Goal: Obtain resource: Download file/media

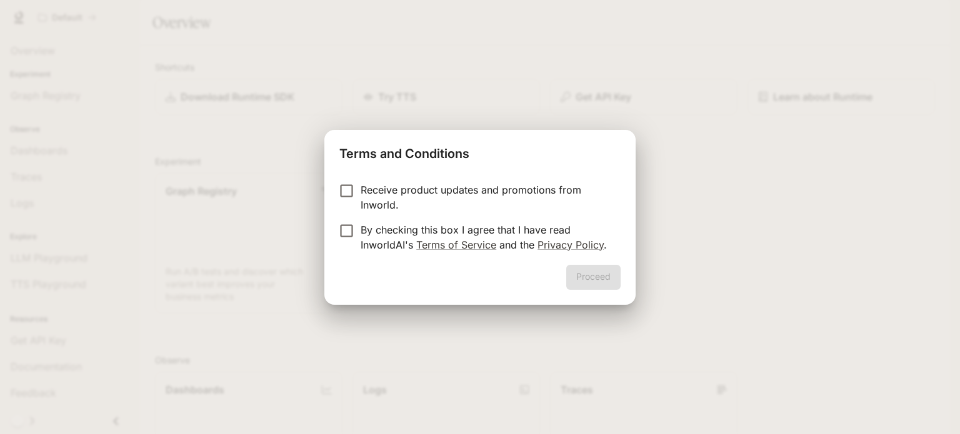
click at [447, 232] on p "By checking this box I agree that I have read InworldAI's Terms of Service and …" at bounding box center [486, 237] width 250 height 30
click at [584, 274] on button "Proceed" at bounding box center [593, 277] width 54 height 25
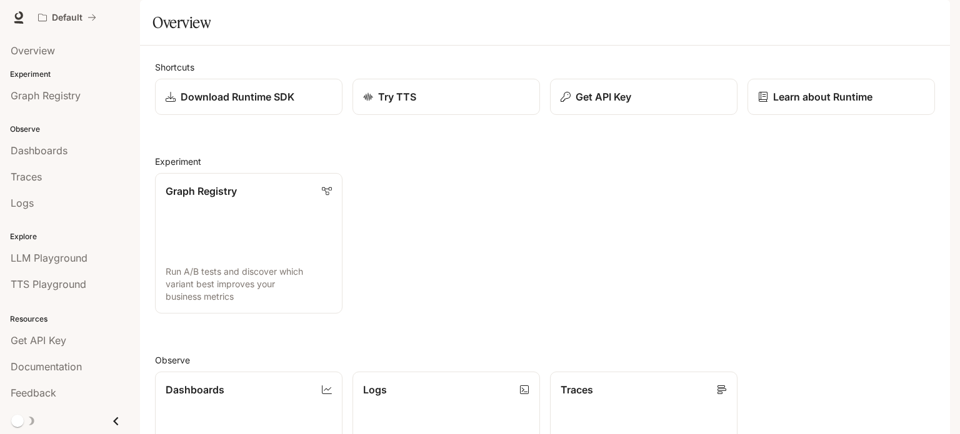
scroll to position [2, 0]
click at [60, 97] on span "Graph Registry" at bounding box center [46, 95] width 70 height 15
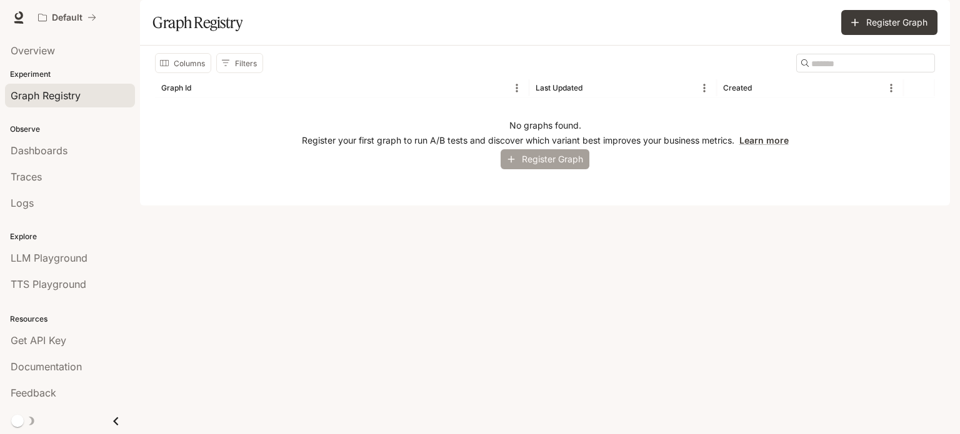
click at [515, 165] on icon "button" at bounding box center [510, 159] width 11 height 11
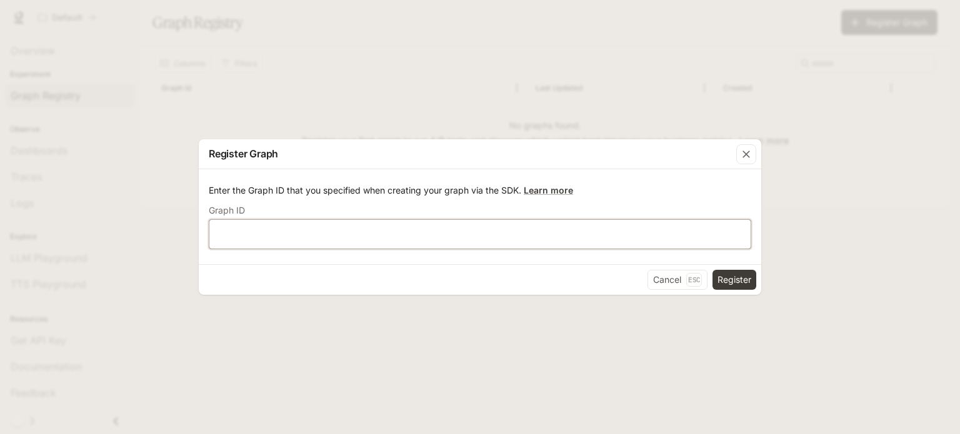
click at [436, 228] on input "text" at bounding box center [479, 234] width 541 height 12
click at [746, 157] on icon "button" at bounding box center [746, 154] width 12 height 12
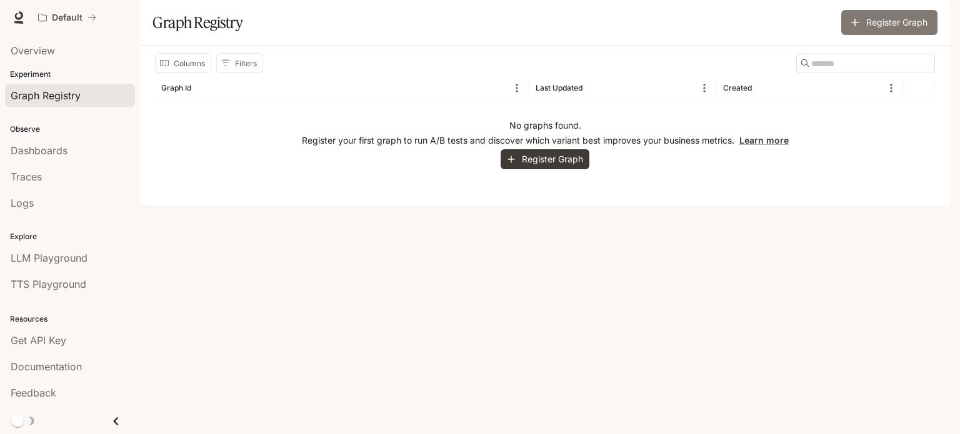
click at [885, 35] on button "Register Graph" at bounding box center [889, 22] width 96 height 25
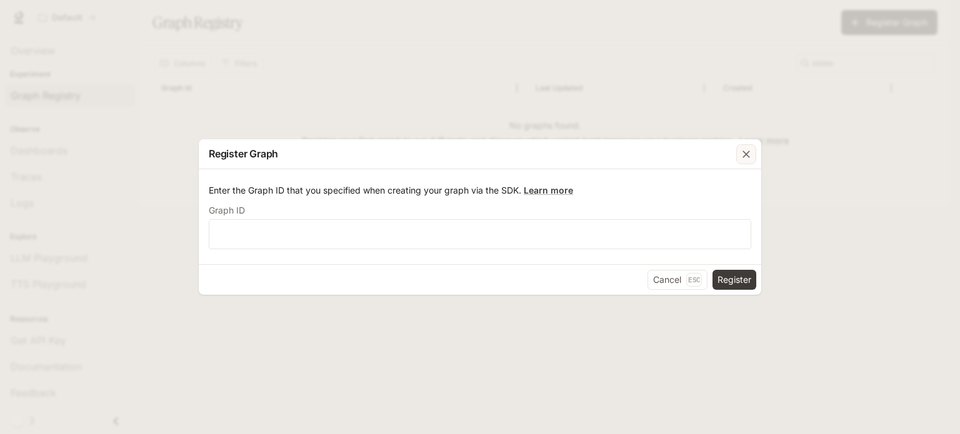
click at [752, 148] on div "button" at bounding box center [746, 154] width 20 height 20
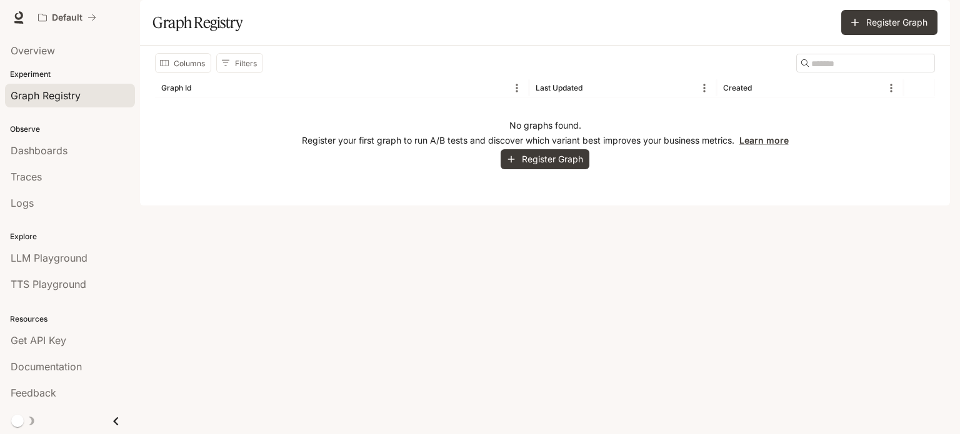
click at [16, 71] on p "Experiment" at bounding box center [70, 74] width 140 height 11
click at [26, 72] on p "Experiment" at bounding box center [70, 74] width 140 height 11
click at [34, 47] on span "Overview" at bounding box center [33, 50] width 44 height 15
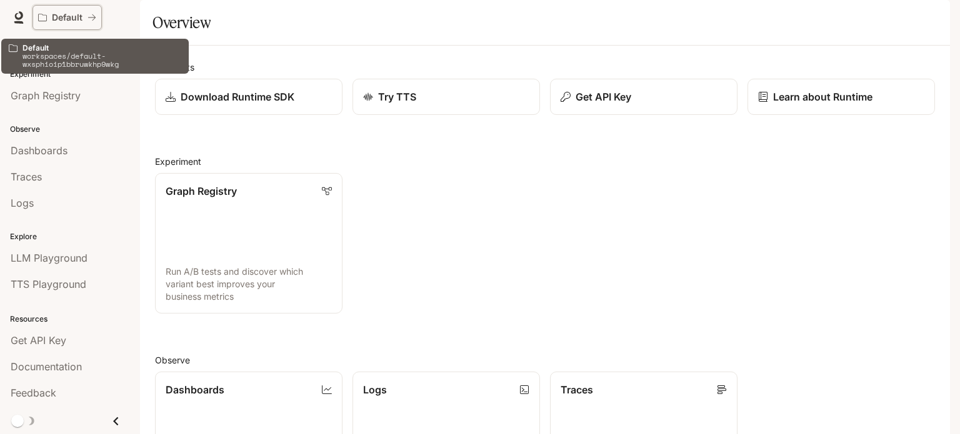
click at [44, 14] on icon "All workspaces" at bounding box center [42, 17] width 9 height 7
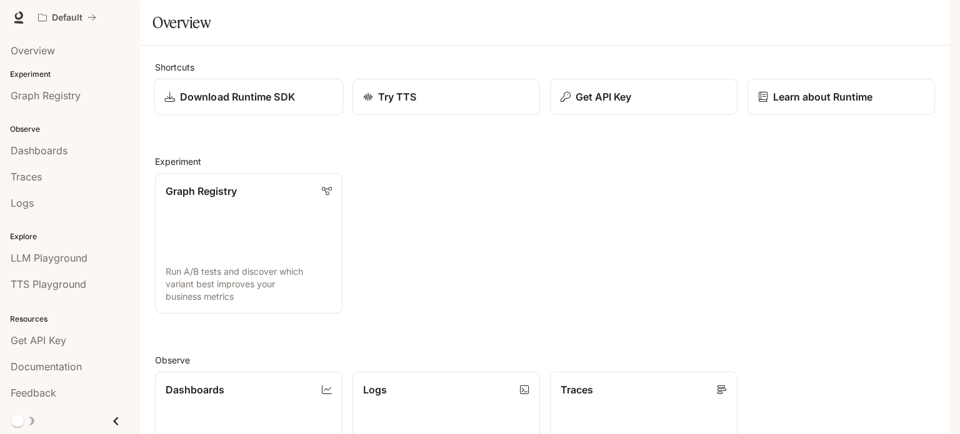
click at [284, 104] on p "Download Runtime SDK" at bounding box center [237, 96] width 115 height 15
